Goal: Find contact information: Find contact information

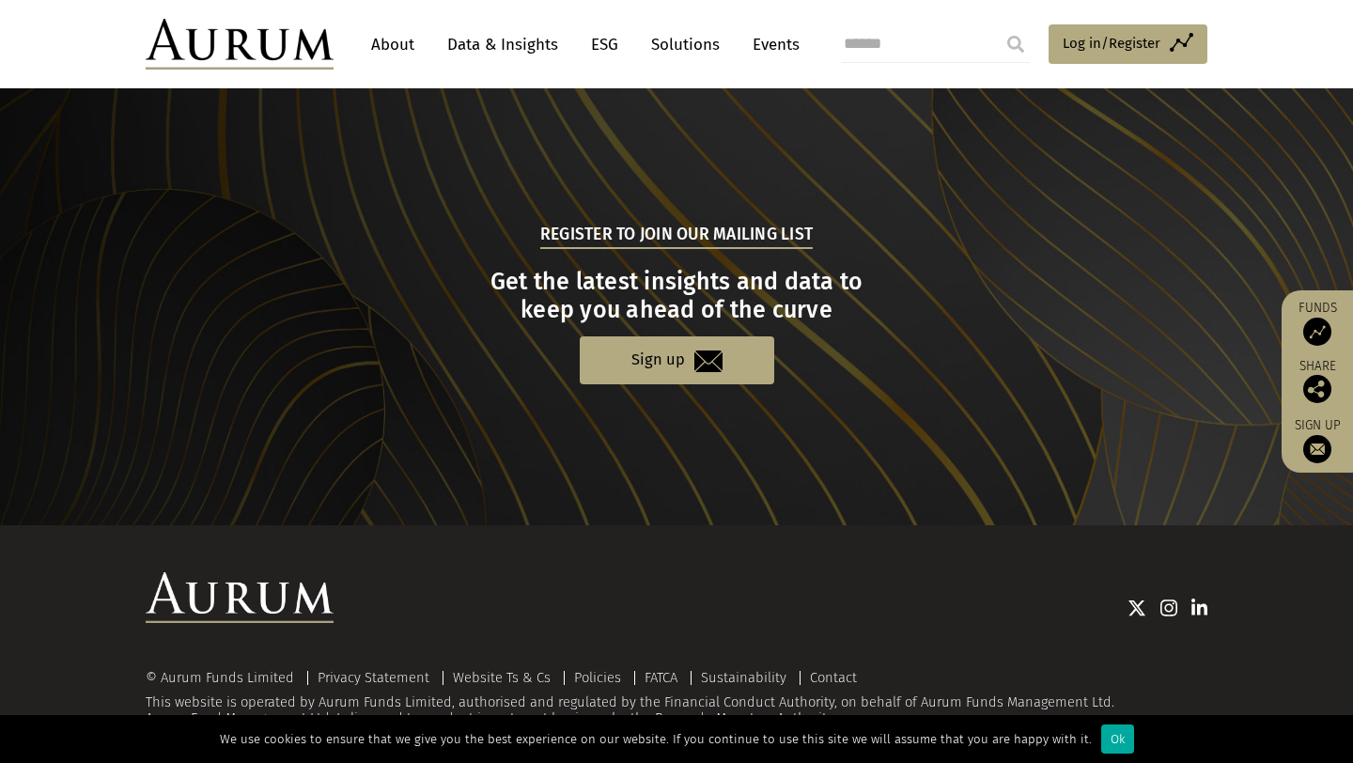
scroll to position [1835, 0]
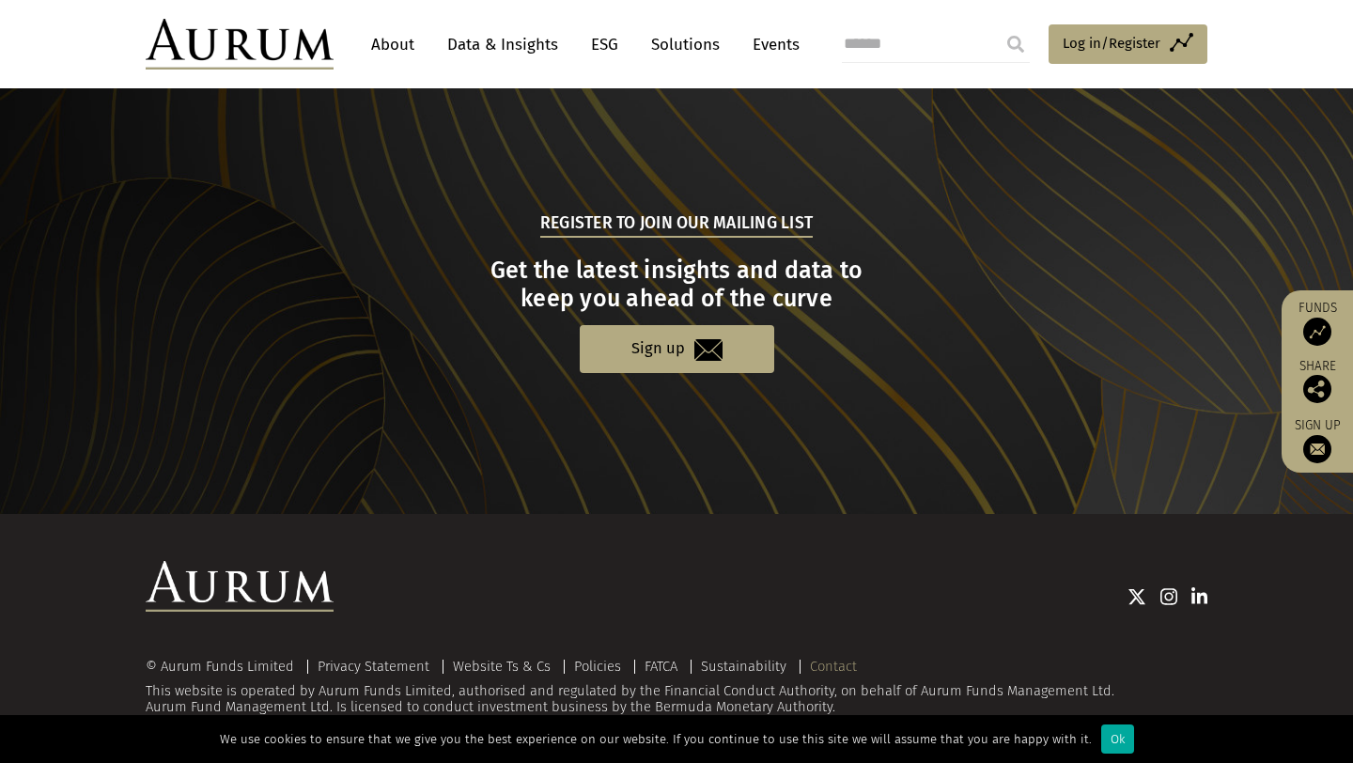
click at [842, 667] on link "Contact" at bounding box center [833, 666] width 47 height 17
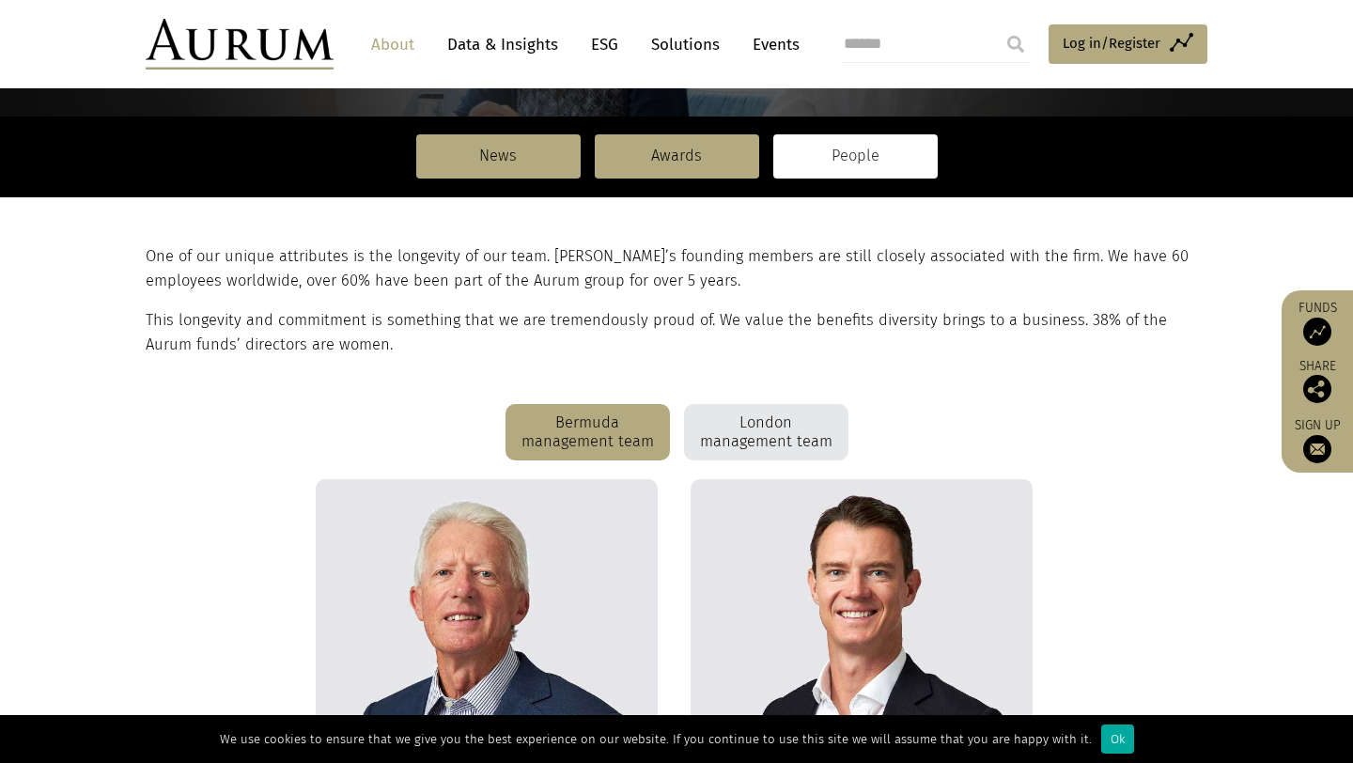
scroll to position [291, 0]
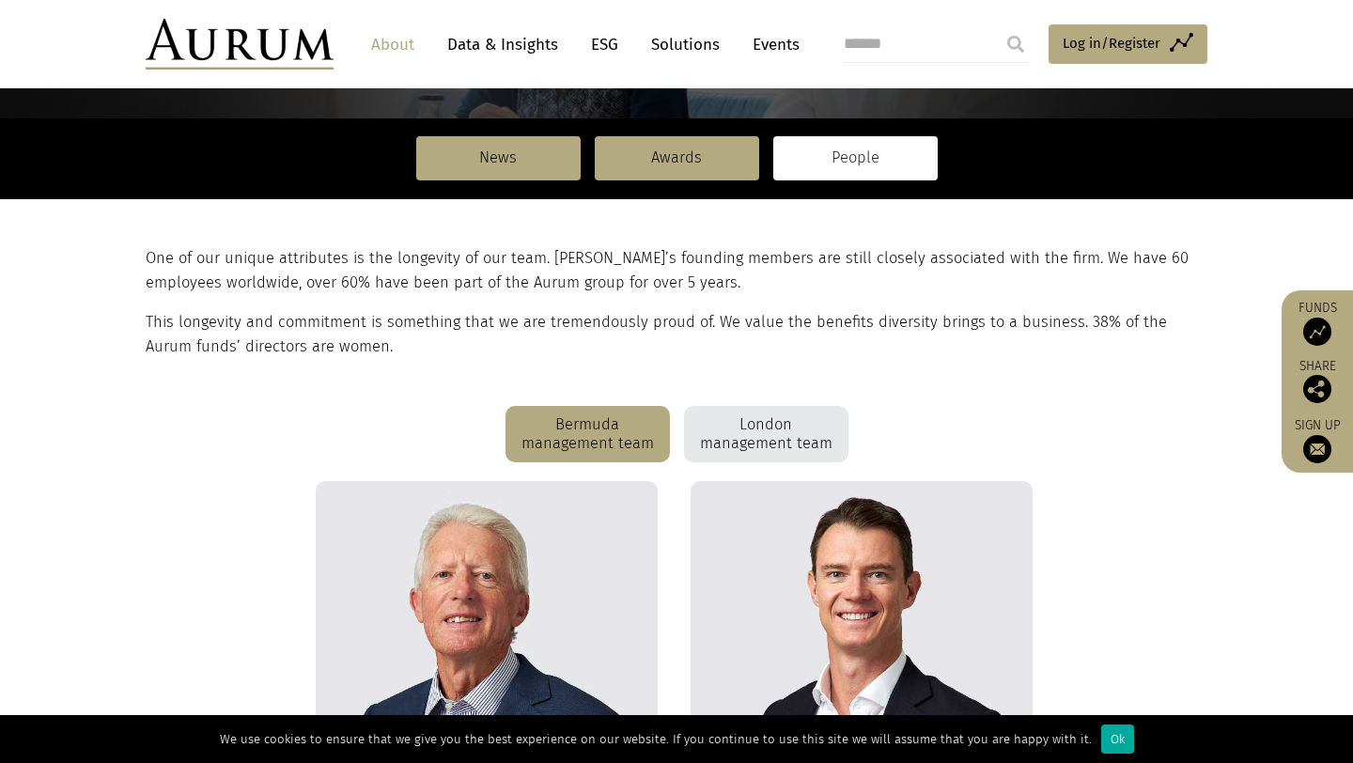
click at [756, 423] on div "London management team" at bounding box center [766, 434] width 164 height 56
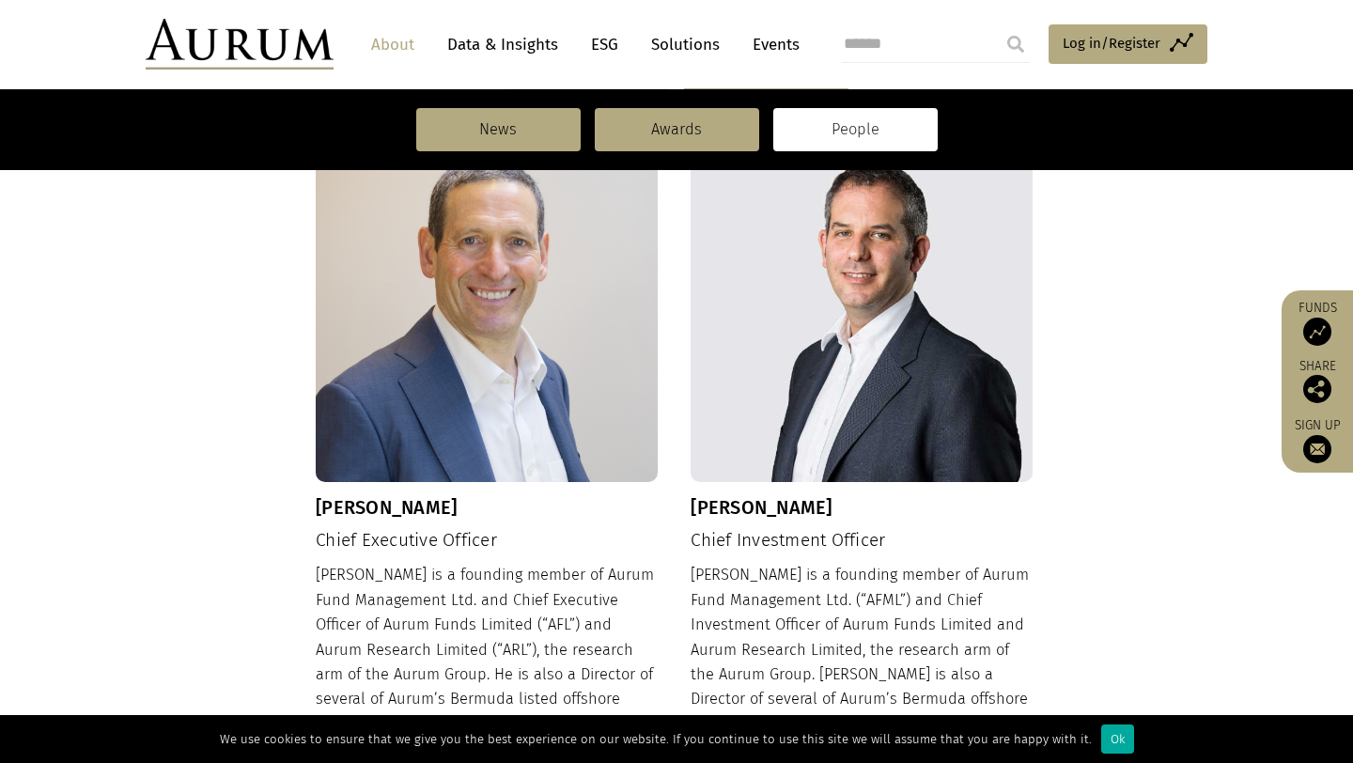
scroll to position [0, 0]
